Goal: Information Seeking & Learning: Learn about a topic

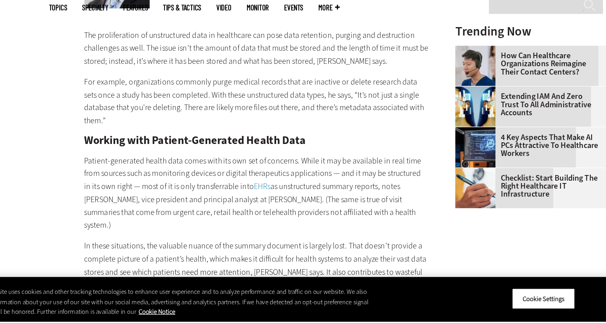
scroll to position [1042, 0]
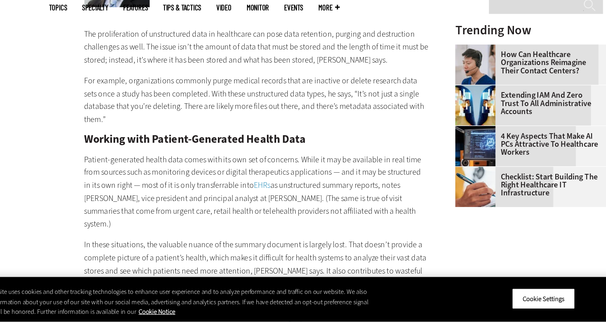
click at [298, 226] on p "Patient-generated health data comes with its own set of concerns. While it may …" at bounding box center [237, 219] width 274 height 61
click at [300, 257] on p "In these situations, the valuable nuance of the summary document is largely los…" at bounding box center [237, 282] width 274 height 51
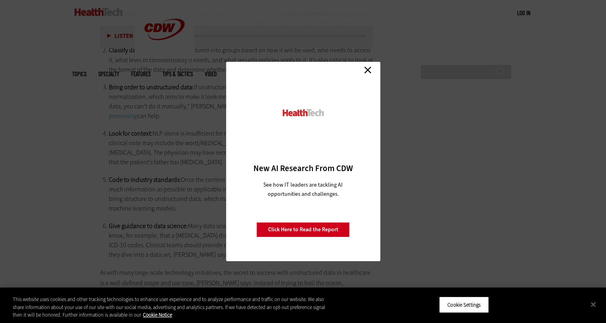
scroll to position [1463, 0]
click at [369, 66] on link "Close" at bounding box center [368, 70] width 12 height 12
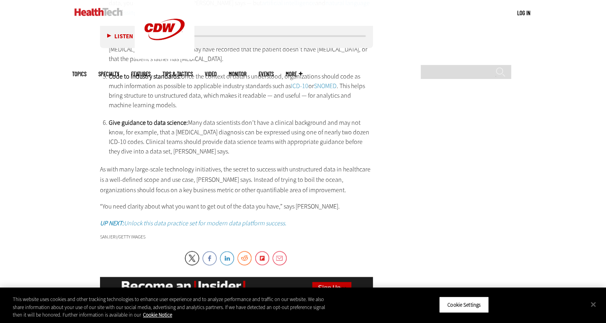
scroll to position [1569, 0]
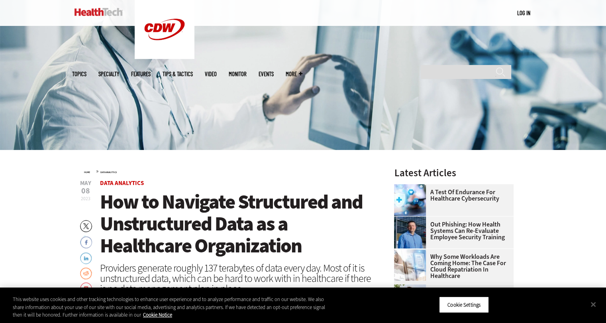
scroll to position [132, 0]
click at [187, 145] on img at bounding box center [303, 45] width 606 height 211
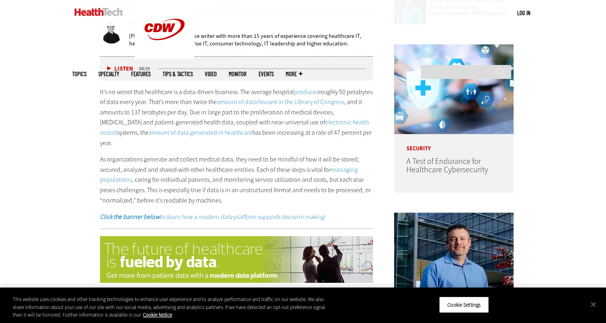
scroll to position [421, 0]
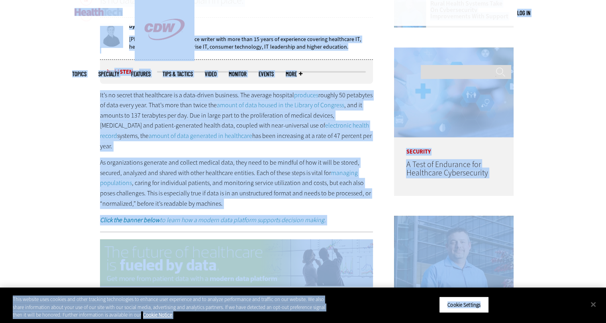
click at [224, 144] on div "It’s no secret that healthcare is a data-driven business. The average hospital …" at bounding box center [237, 157] width 274 height 135
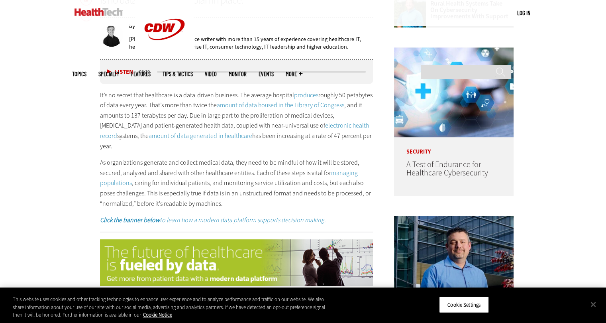
click at [224, 144] on div "It’s no secret that healthcare is a data-driven business. The average hospital …" at bounding box center [237, 157] width 274 height 135
